Goal: Check status

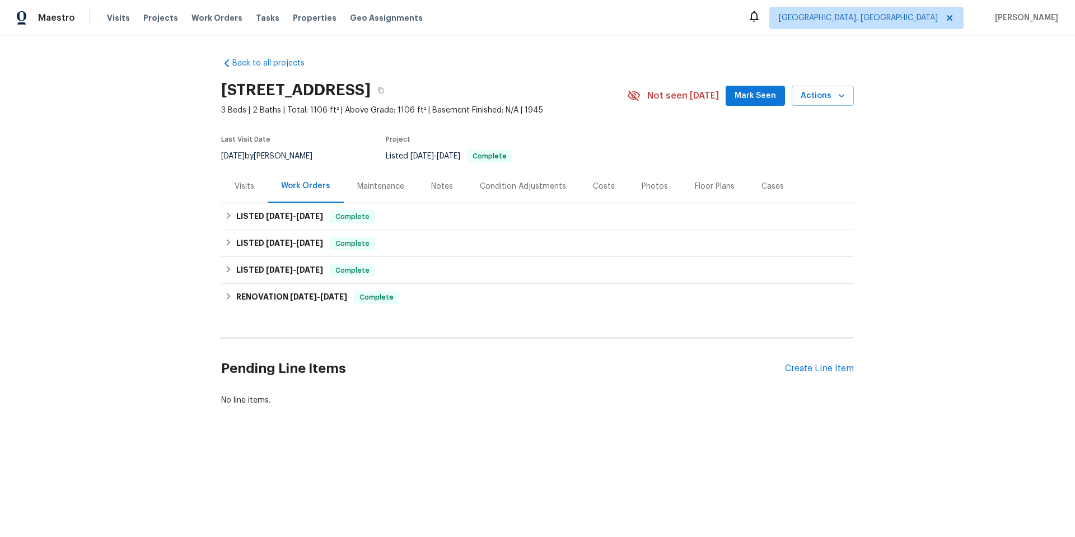
click at [238, 185] on div "Visits" at bounding box center [245, 186] width 20 height 11
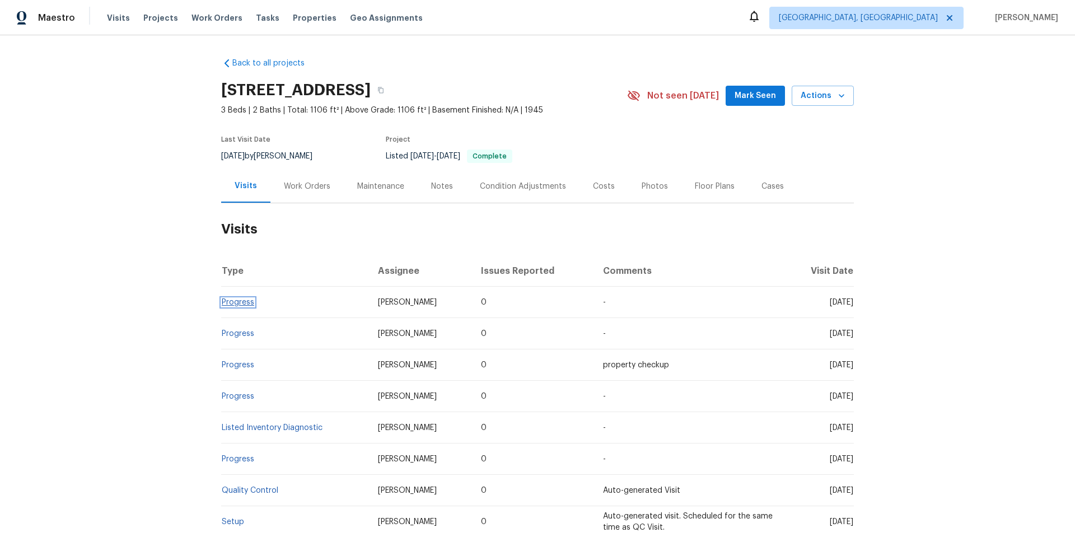
click at [246, 305] on link "Progress" at bounding box center [238, 302] width 32 height 8
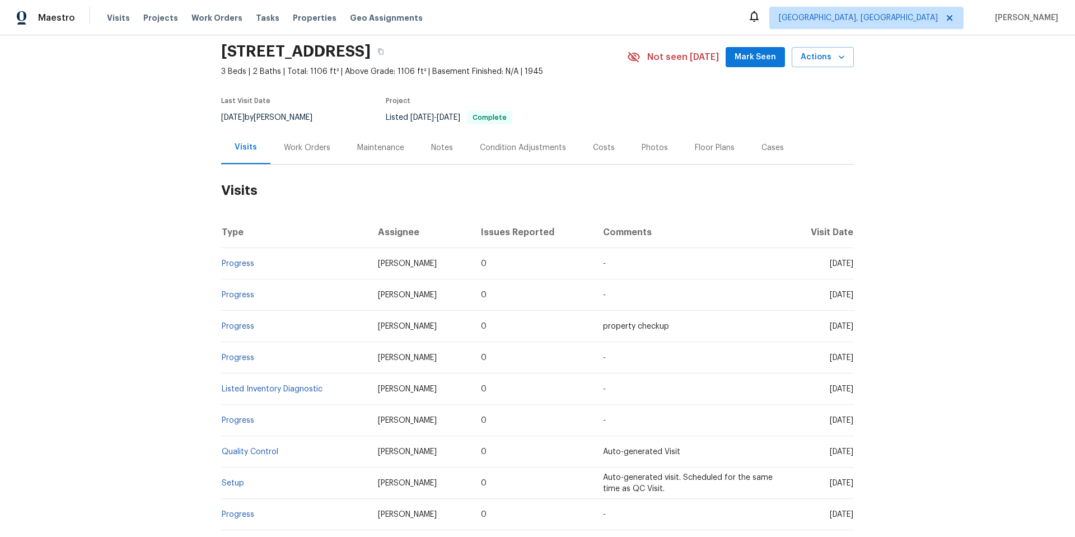
scroll to position [56, 0]
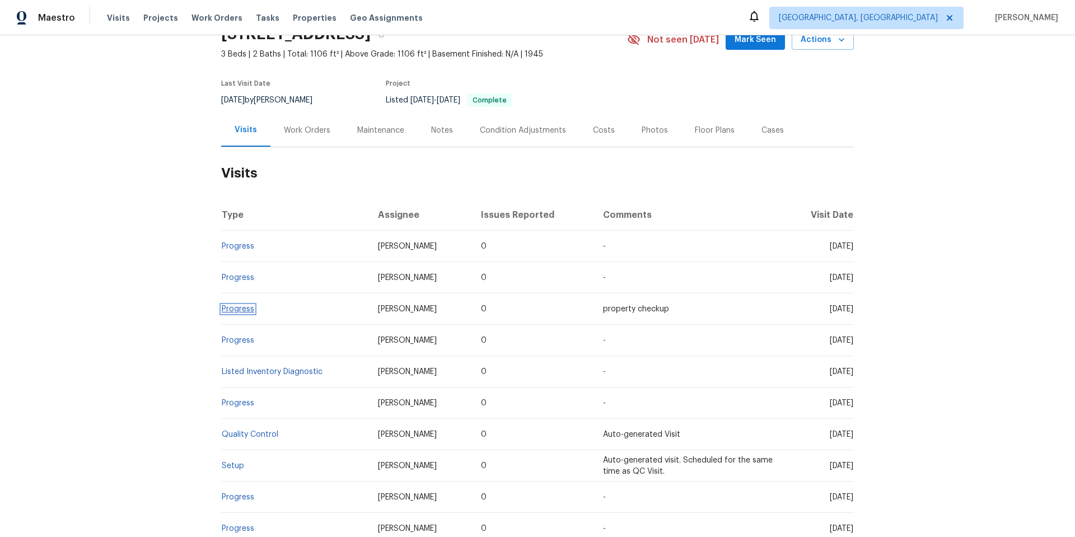
click at [247, 310] on link "Progress" at bounding box center [238, 309] width 32 height 8
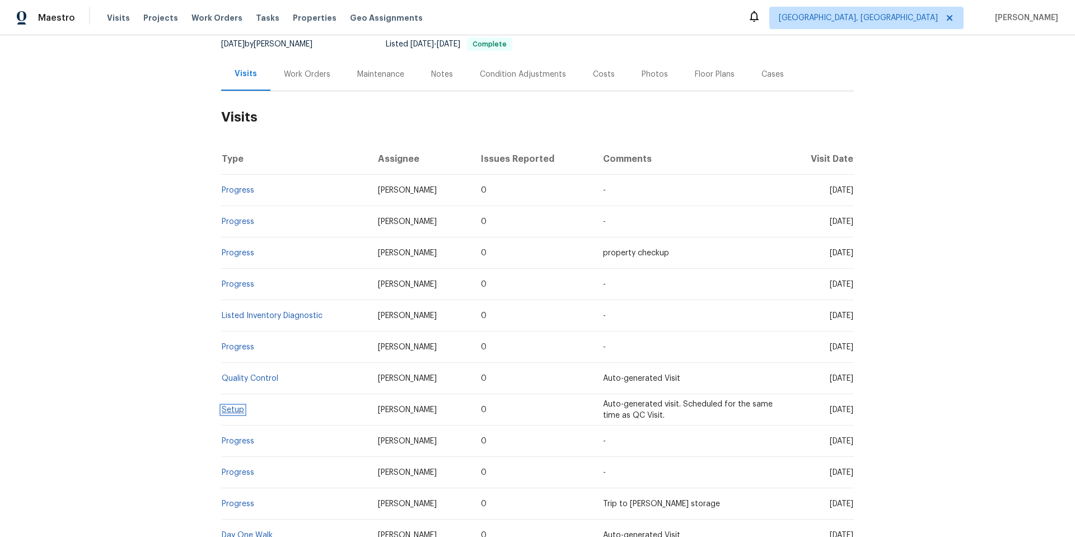
click at [232, 410] on link "Setup" at bounding box center [233, 410] width 22 height 8
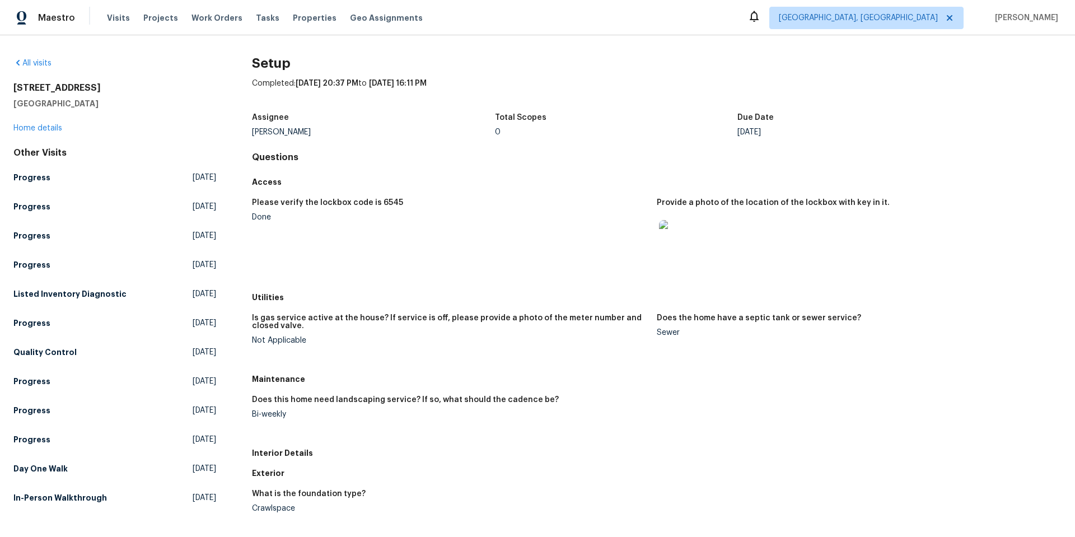
click at [671, 242] on img at bounding box center [677, 238] width 36 height 36
